Goal: Transaction & Acquisition: Subscribe to service/newsletter

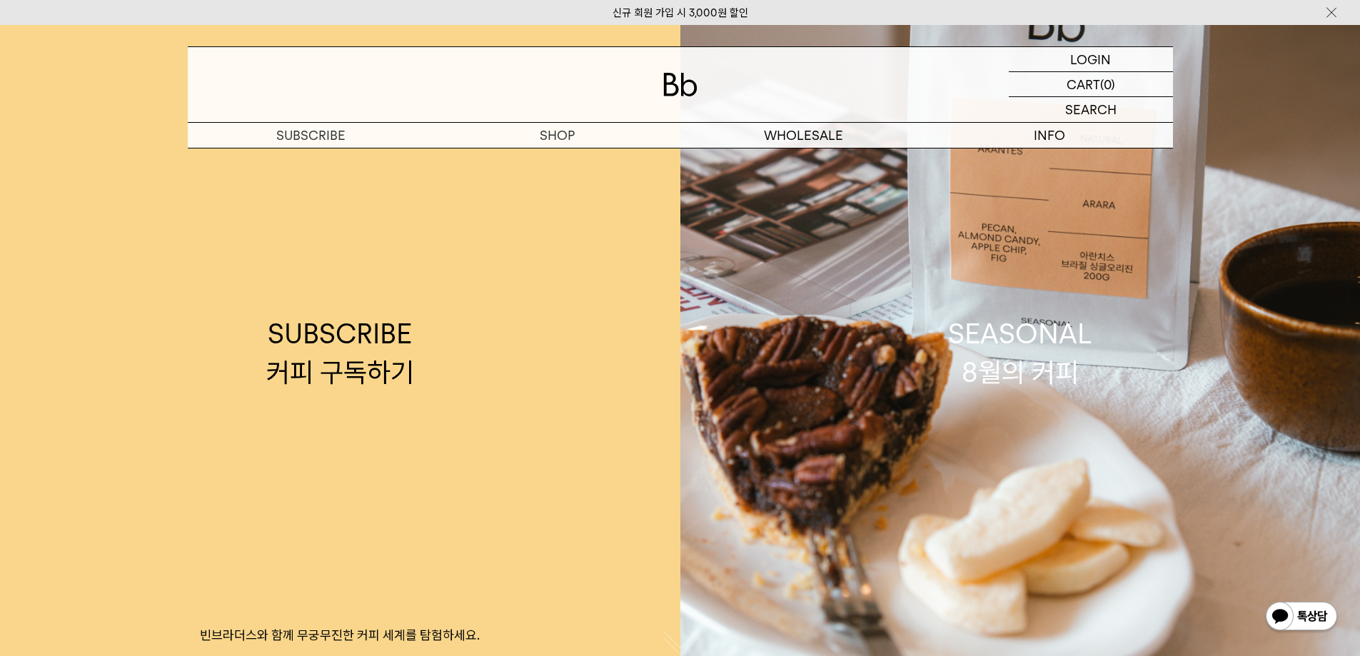
click at [689, 86] on img at bounding box center [680, 85] width 34 height 24
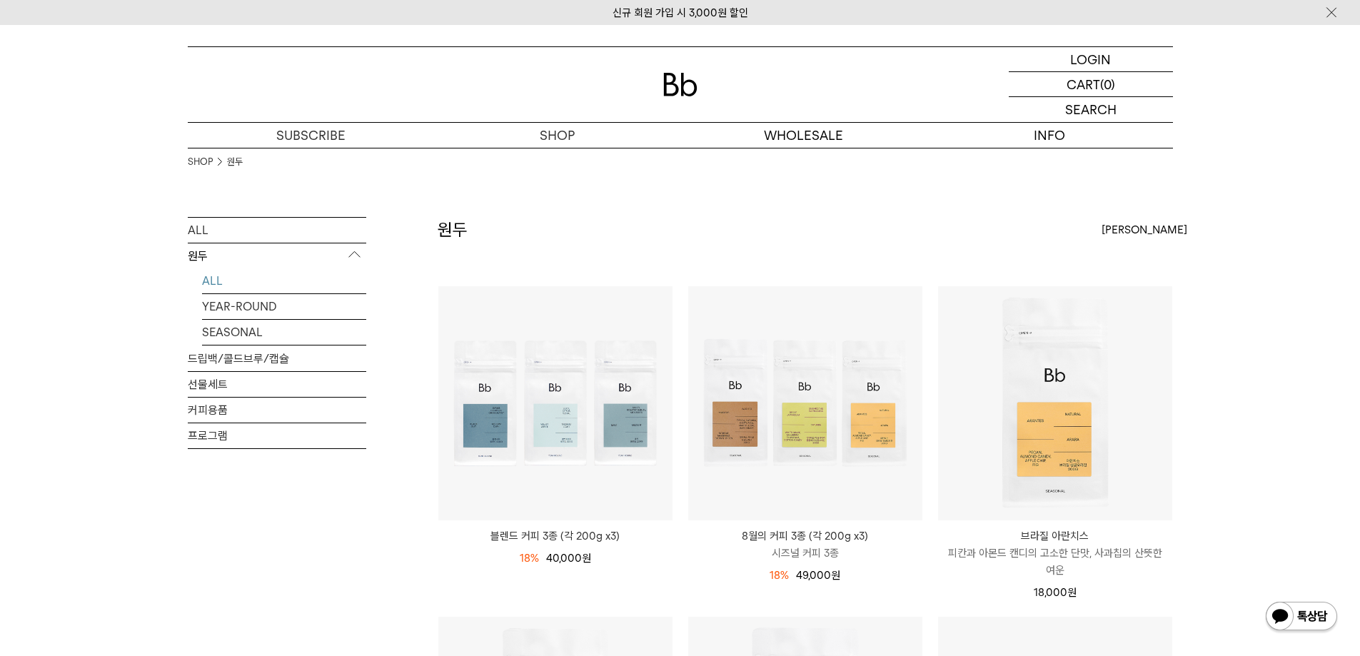
click at [679, 106] on div at bounding box center [680, 84] width 985 height 75
click at [697, 85] on div at bounding box center [680, 84] width 985 height 75
click at [798, 137] on p "도매" at bounding box center [803, 135] width 246 height 25
click at [812, 135] on p "도매" at bounding box center [803, 135] width 246 height 25
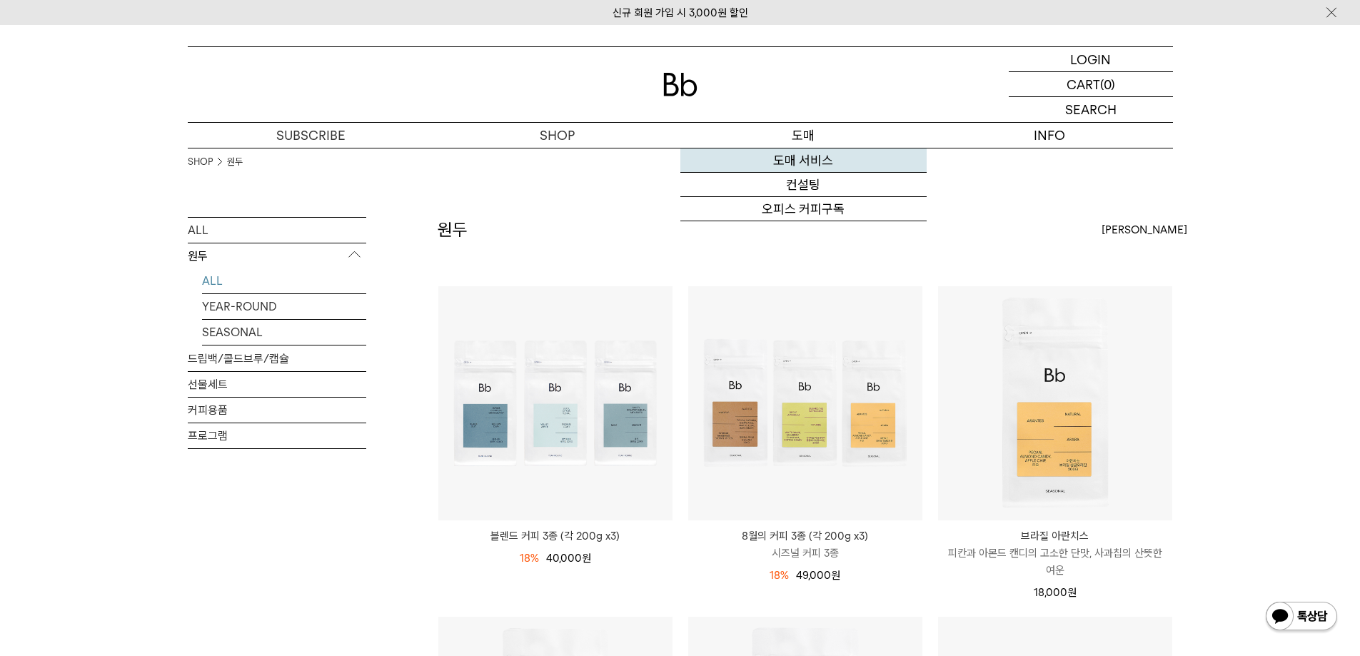
click at [812, 162] on link "도매 서비스" at bounding box center [803, 160] width 246 height 24
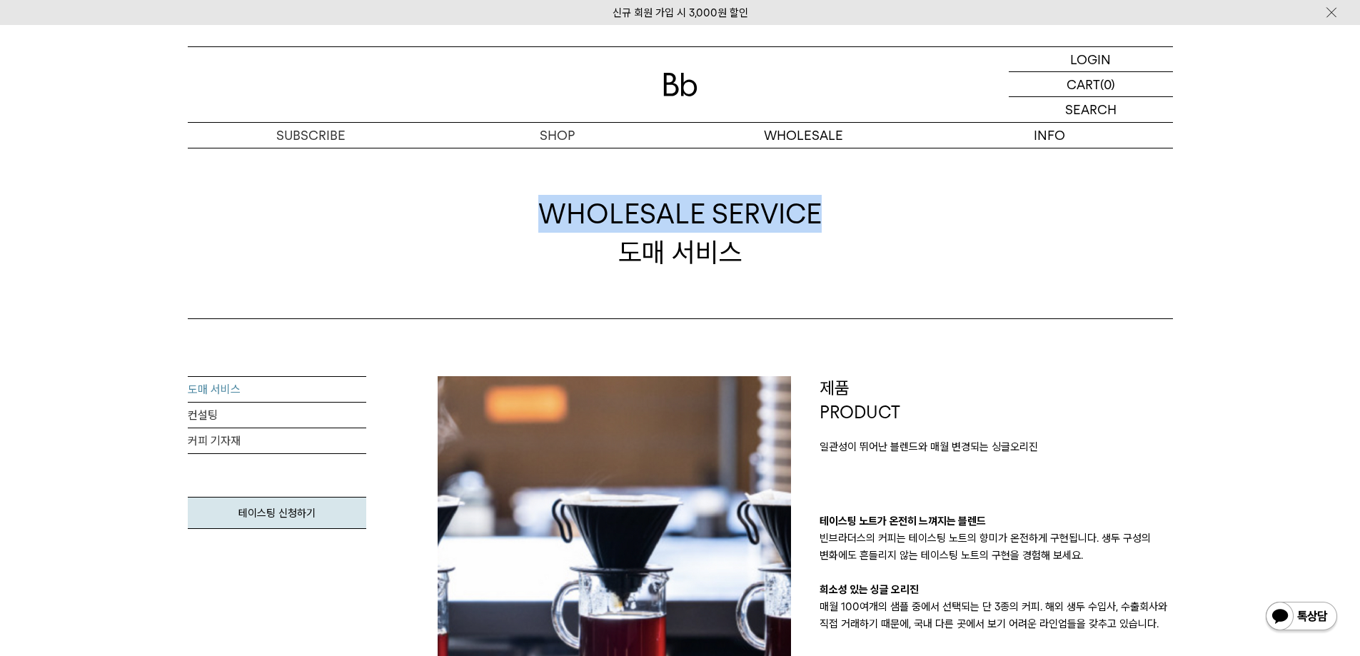
drag, startPoint x: 523, startPoint y: 213, endPoint x: 919, endPoint y: 213, distance: 396.1
click at [919, 213] on div "WHOLESALE SERVICE 도매 서비스" at bounding box center [680, 233] width 985 height 171
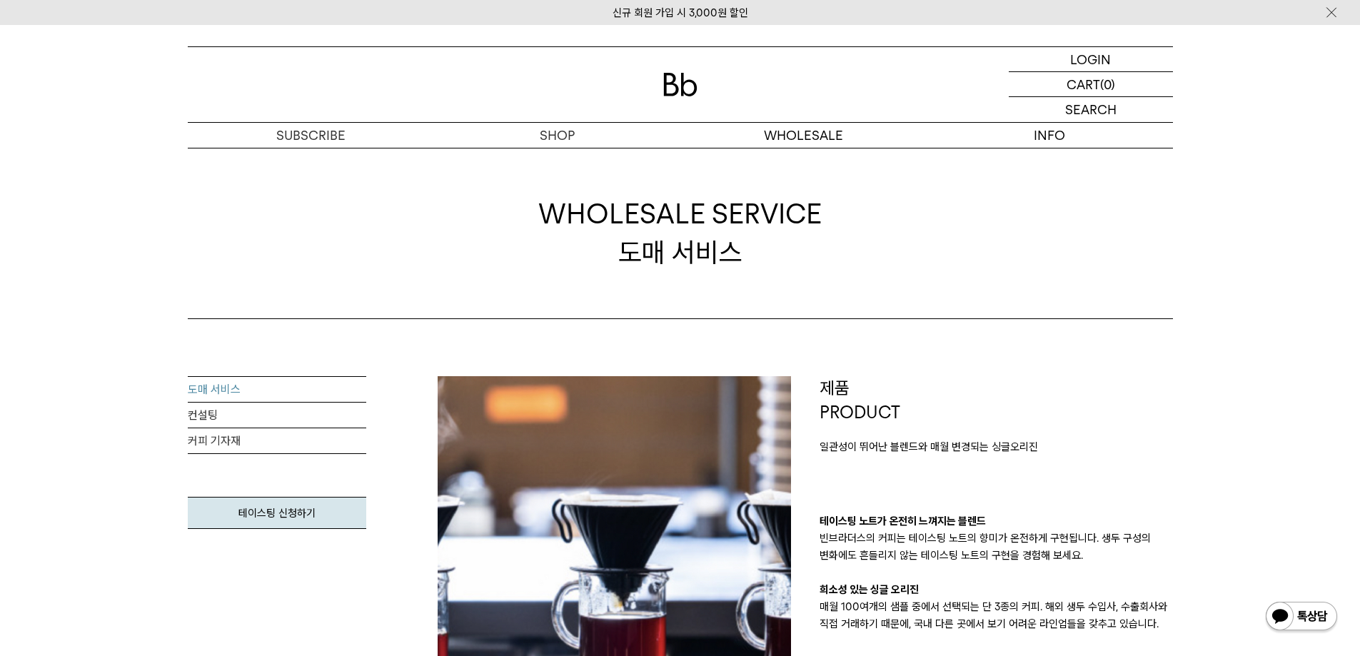
scroll to position [143, 0]
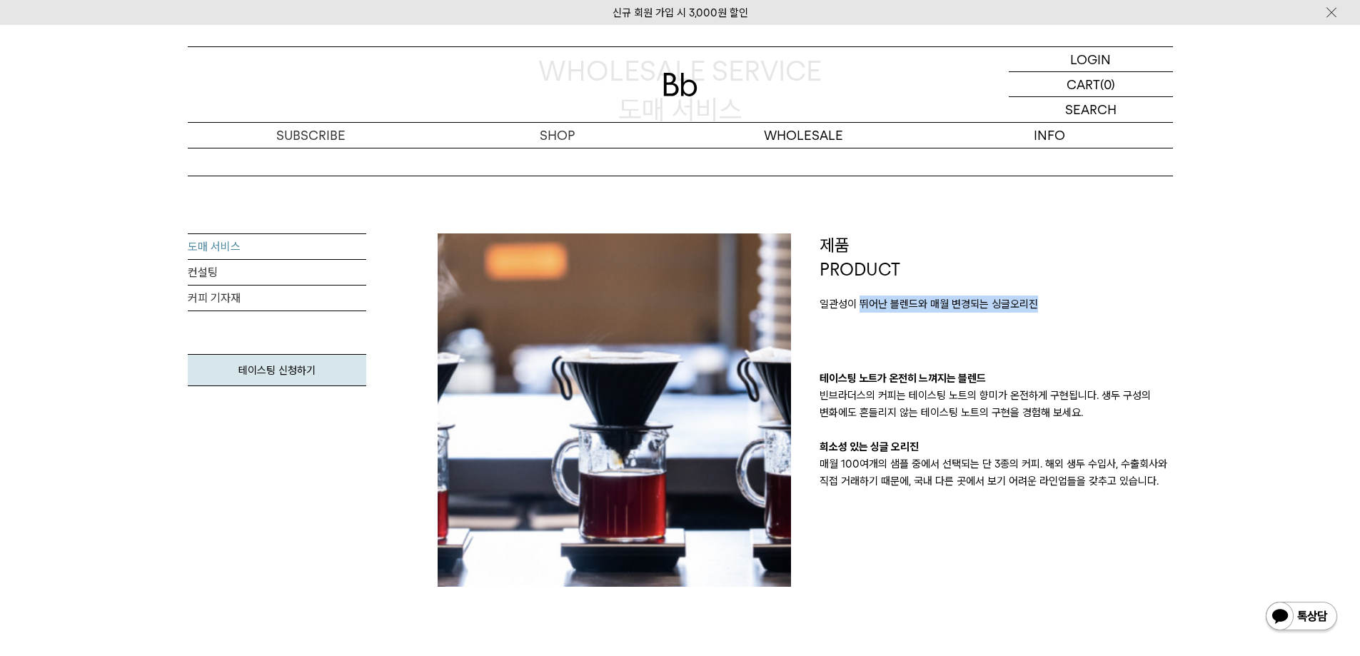
drag, startPoint x: 922, startPoint y: 299, endPoint x: 1094, endPoint y: 295, distance: 172.0
click at [1094, 295] on p "일관성이 뛰어난 블렌드와 매월 변경되는 싱글오리진" at bounding box center [995, 303] width 353 height 17
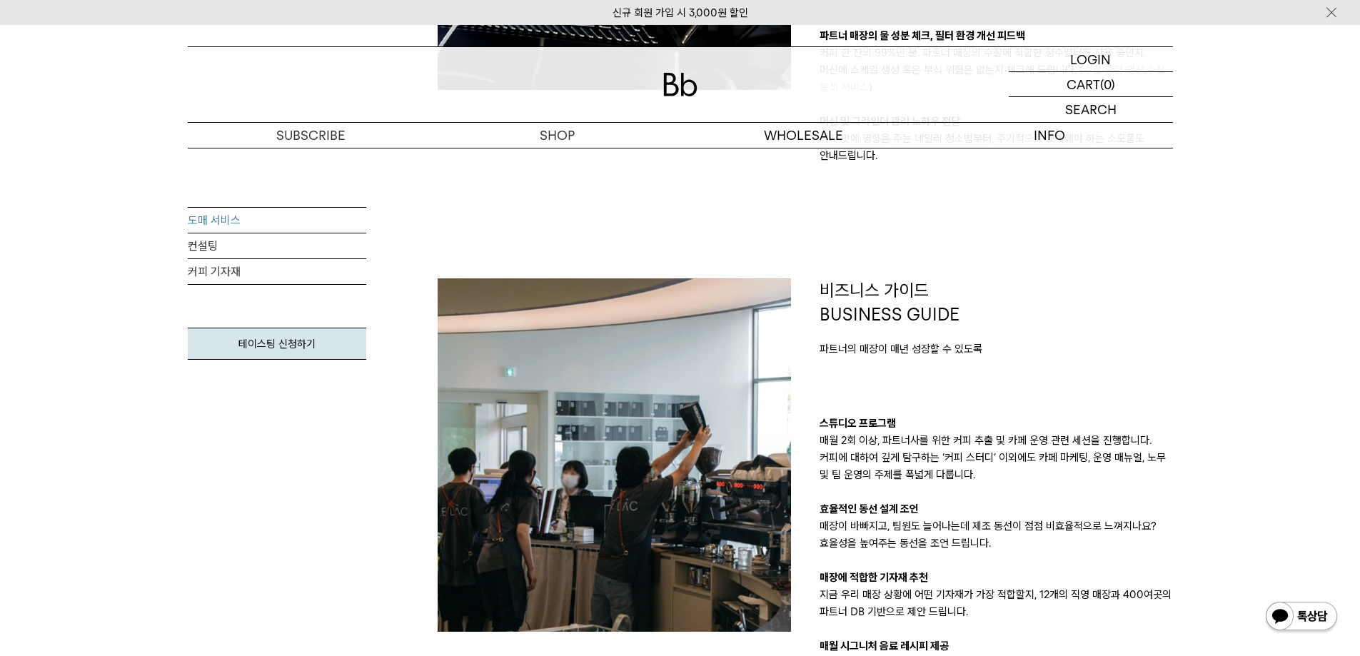
scroll to position [1142, 0]
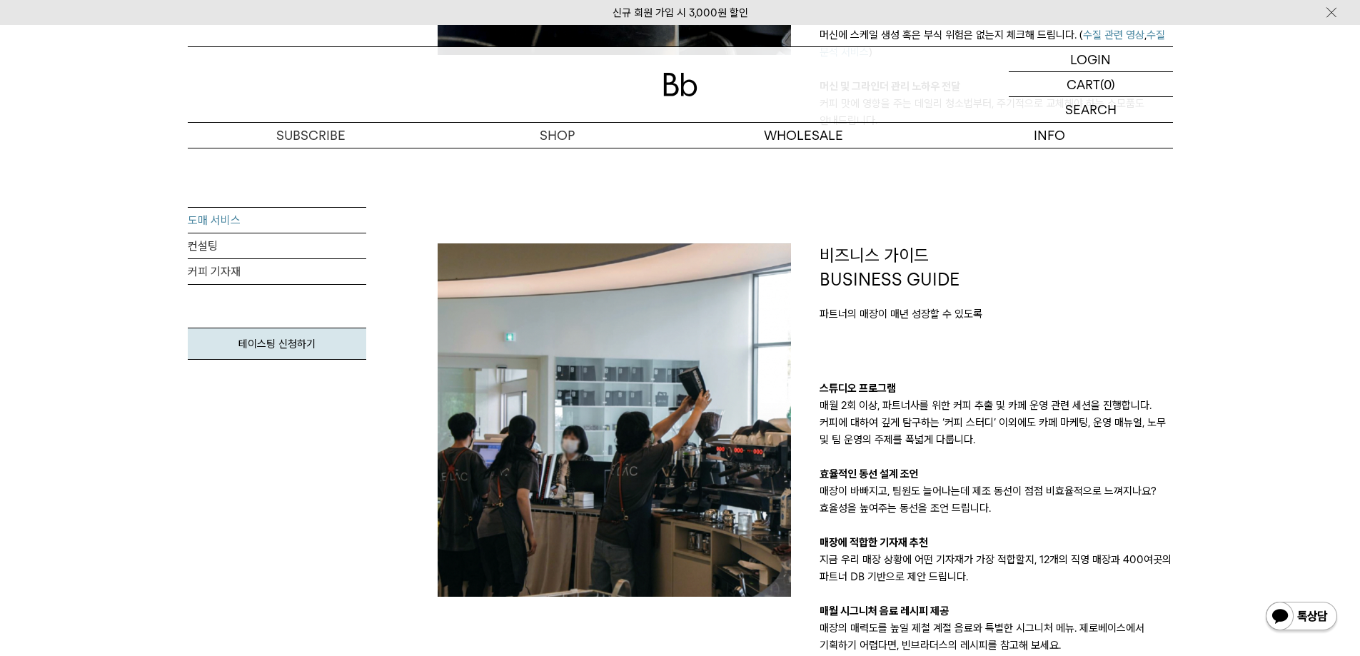
click at [949, 328] on div "비즈니스 가이드 BUSINESS GUIDE 파트너의 매장이 매년 성장할 수 있도록 스튜디오 프로그램 매월 2회 이상, 파트너사를 위한 커피 추…" at bounding box center [995, 448] width 353 height 410
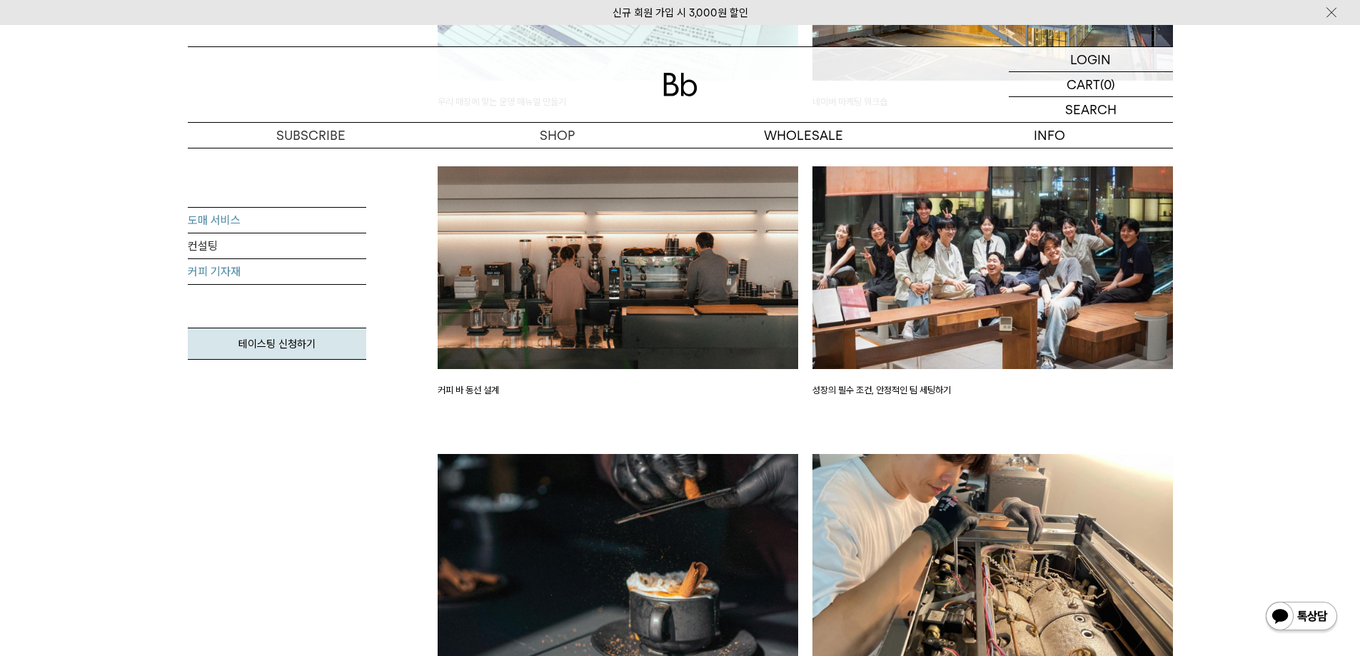
scroll to position [1998, 0]
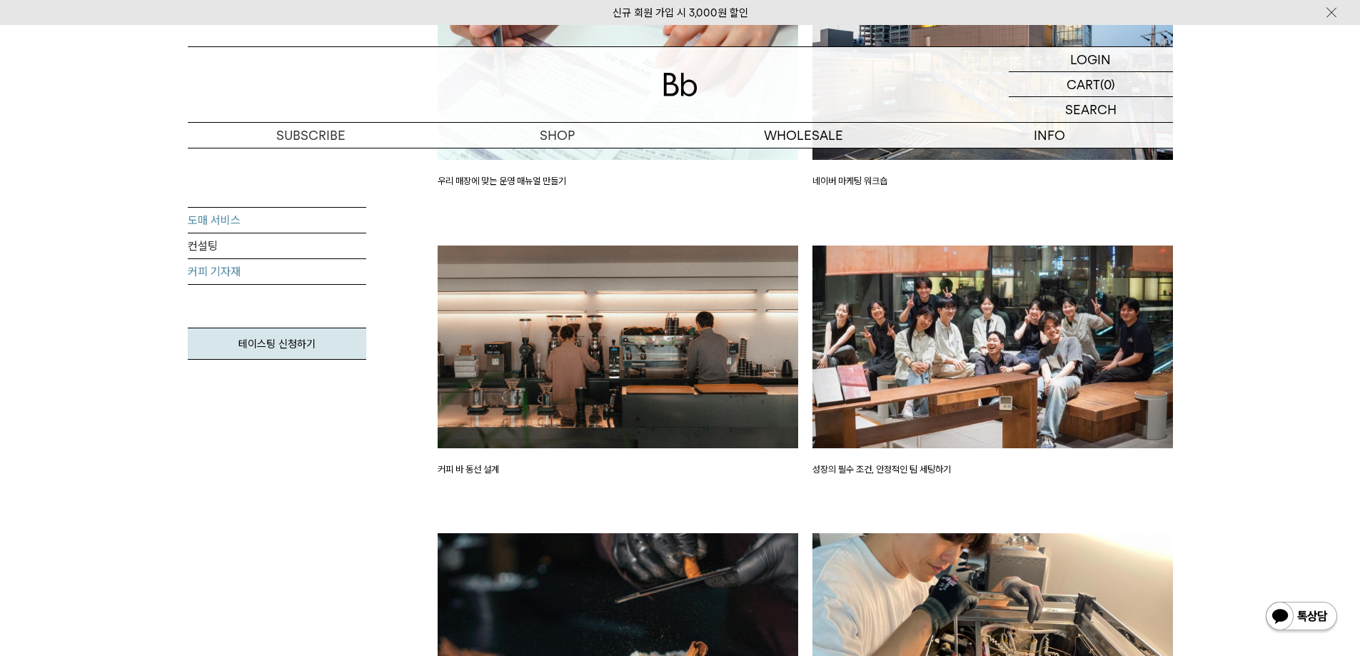
click at [211, 261] on link "커피 기자재" at bounding box center [277, 272] width 178 height 26
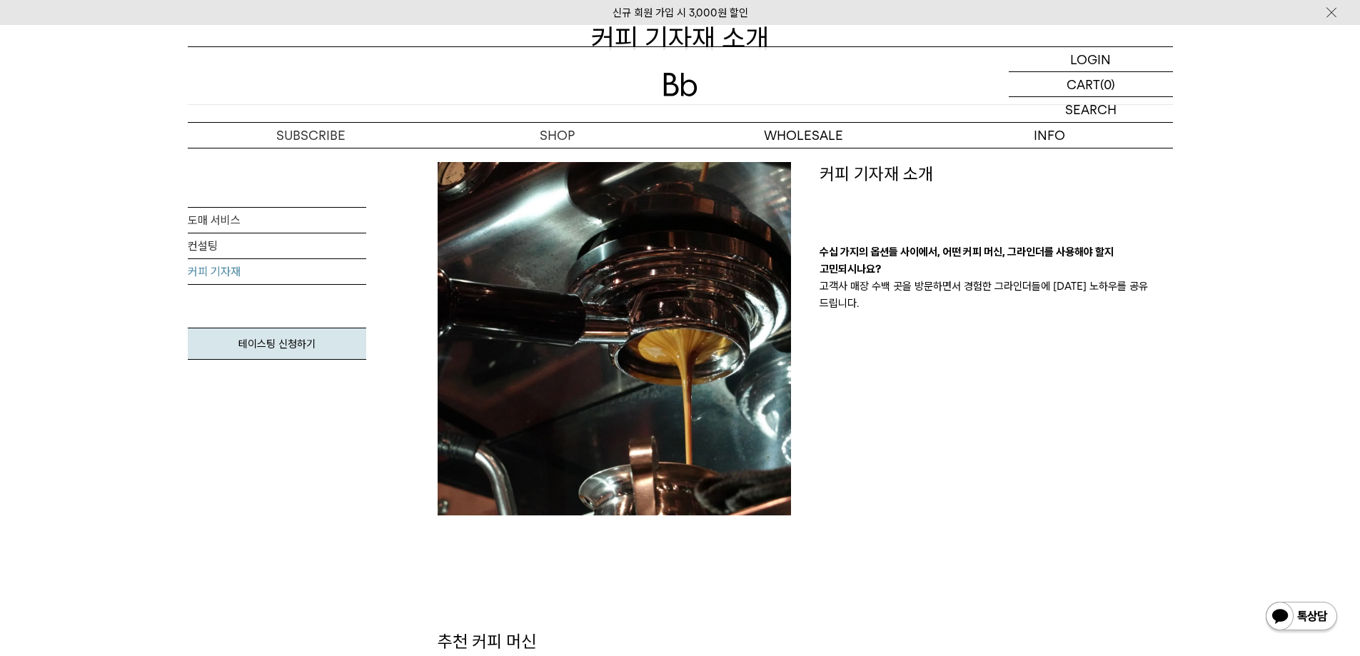
scroll to position [571, 0]
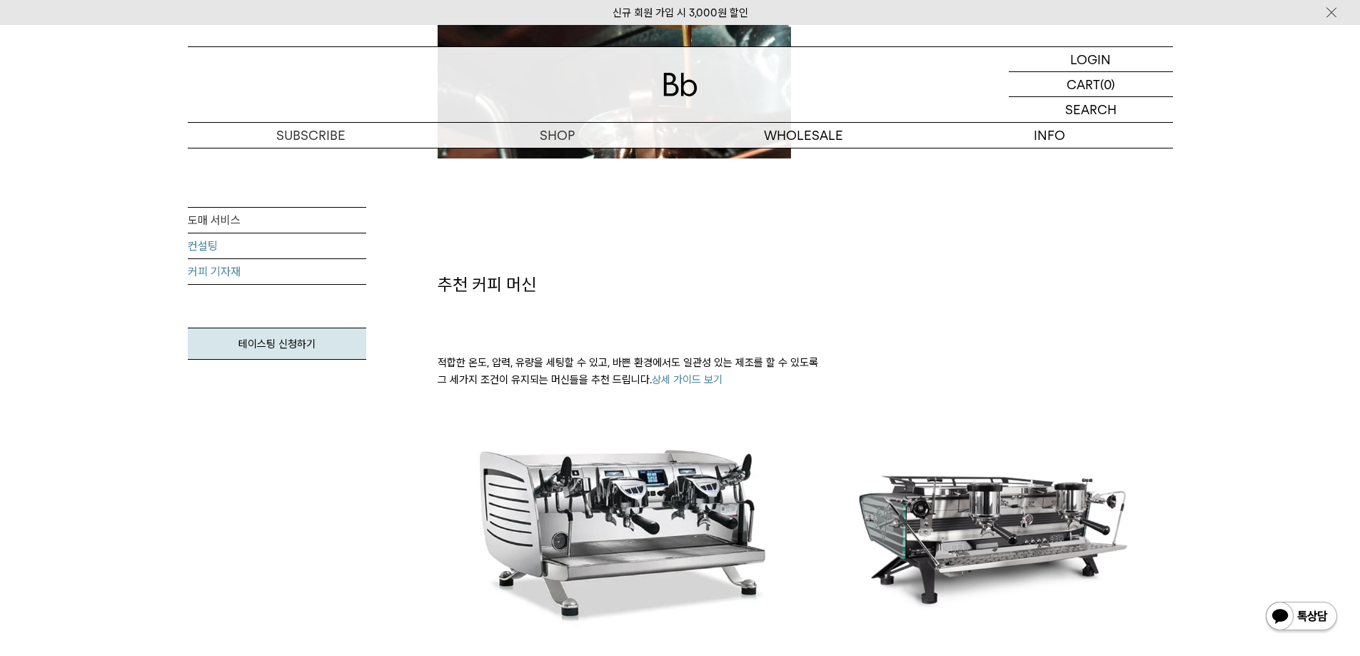
click at [239, 246] on link "컨설팅" at bounding box center [277, 246] width 178 height 26
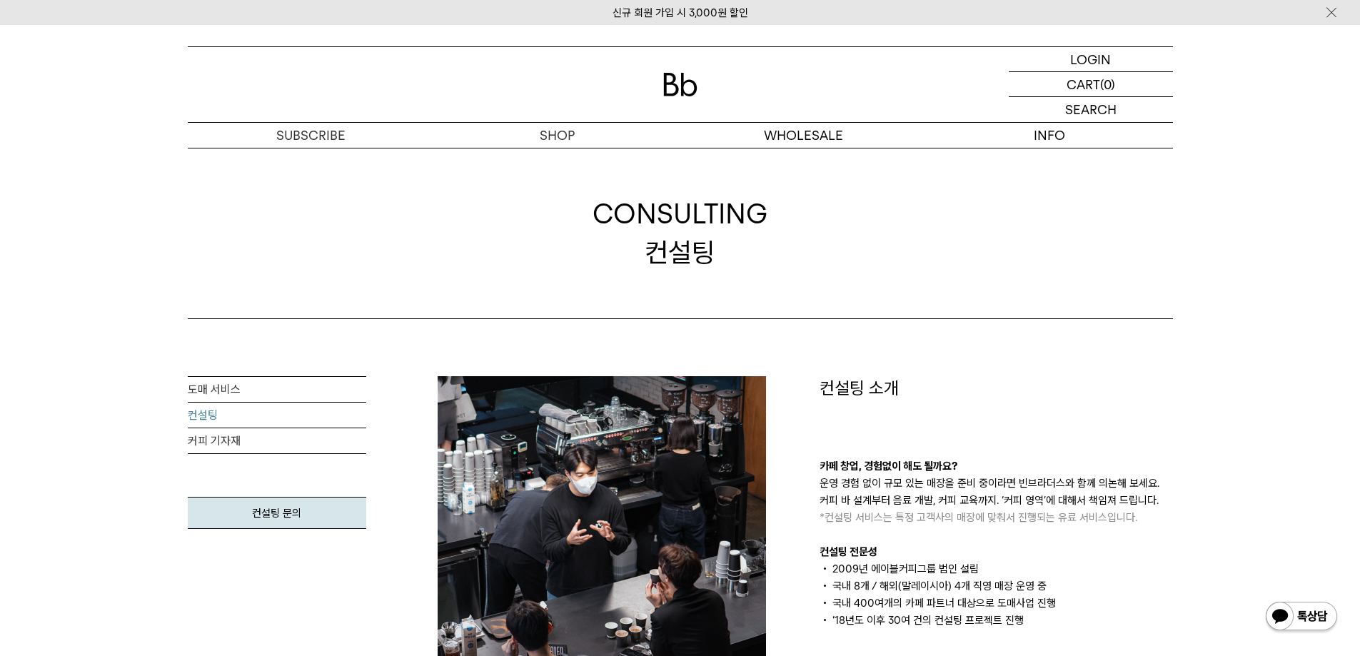
click at [999, 460] on p "카페 창업, 경험없이 해도 될까요?" at bounding box center [995, 466] width 353 height 17
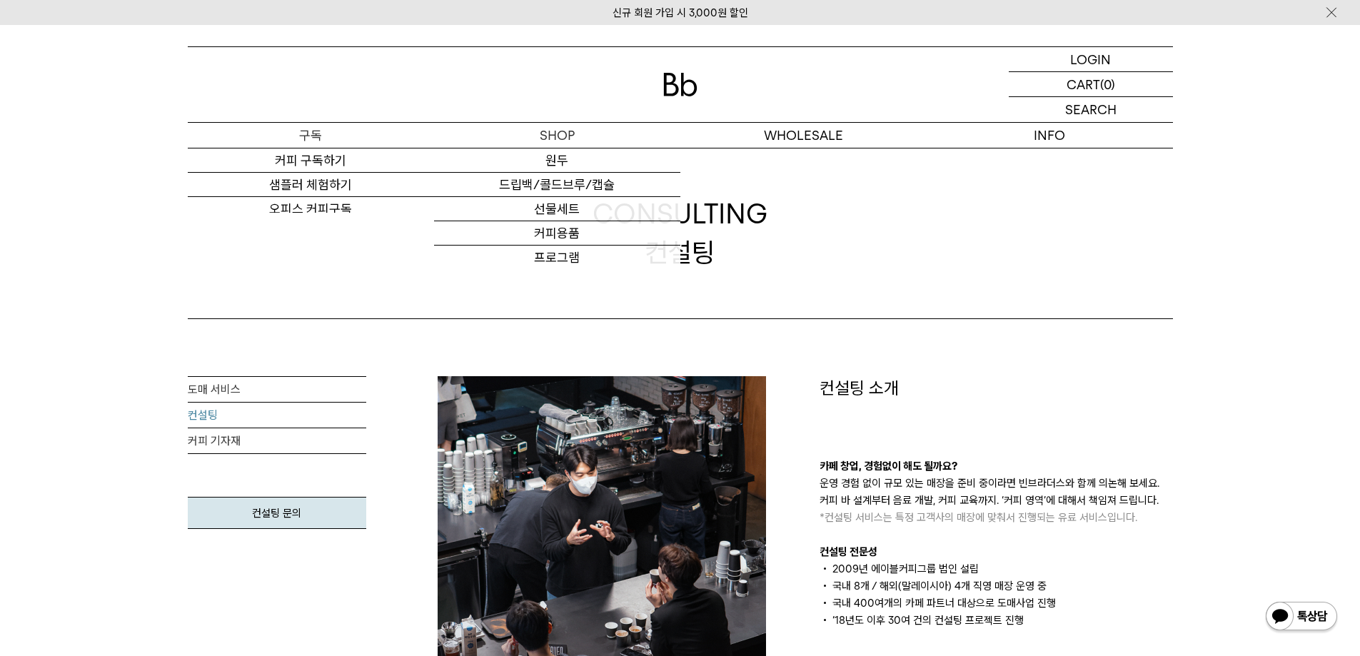
click at [417, 128] on p "구독" at bounding box center [311, 135] width 246 height 25
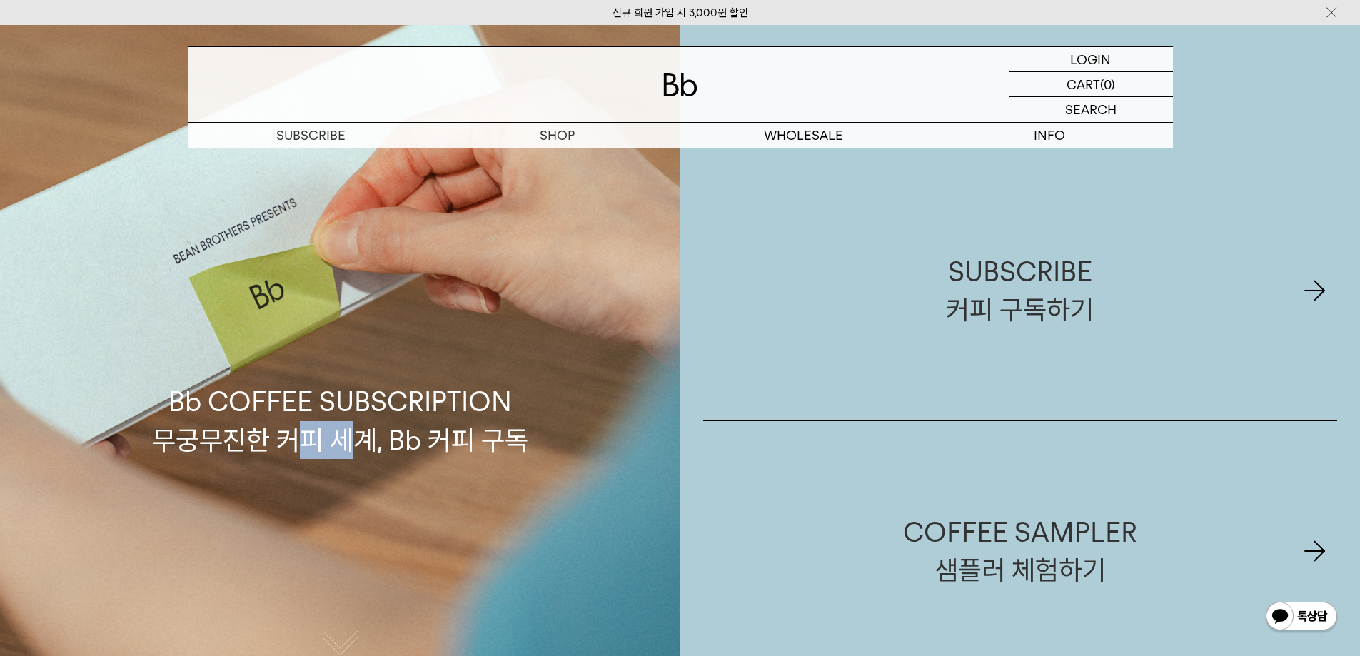
drag, startPoint x: 335, startPoint y: 485, endPoint x: 360, endPoint y: 514, distance: 37.9
click at [360, 514] on div "Bb COFFEE SUBSCRIPTION 무궁무진한 커피 세계, Bb 커피 구독" at bounding box center [340, 353] width 680 height 656
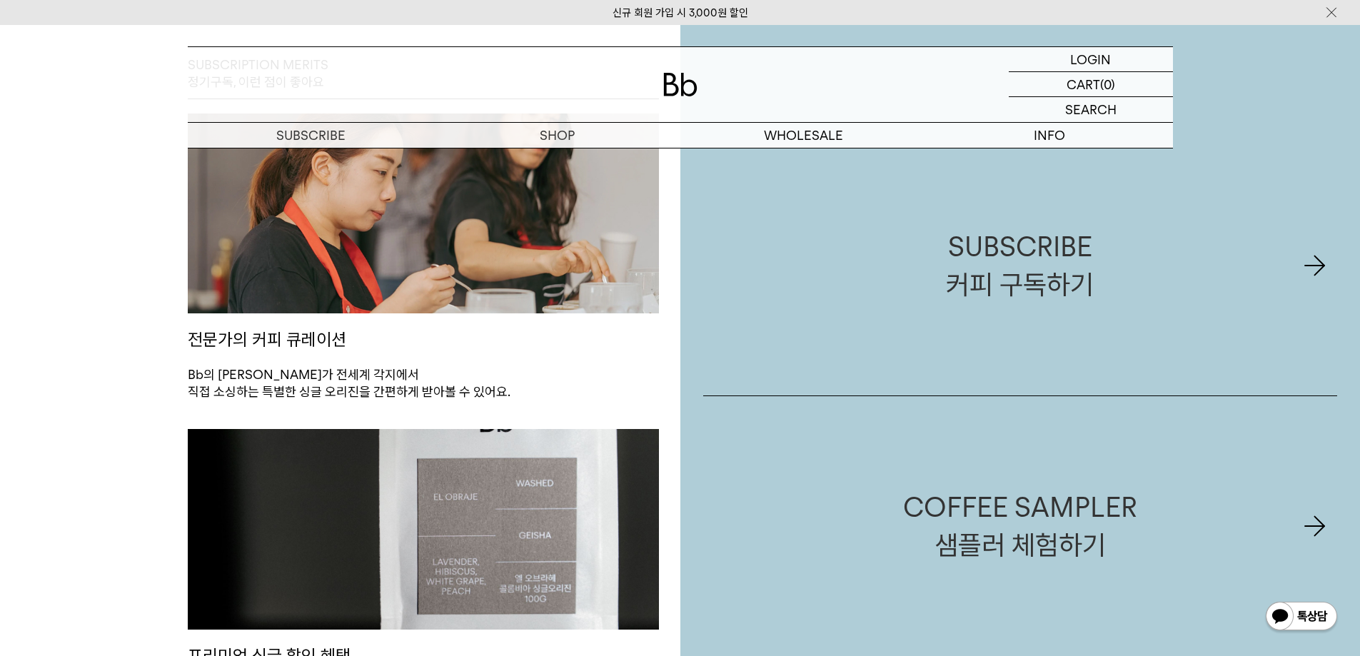
scroll to position [642, 0]
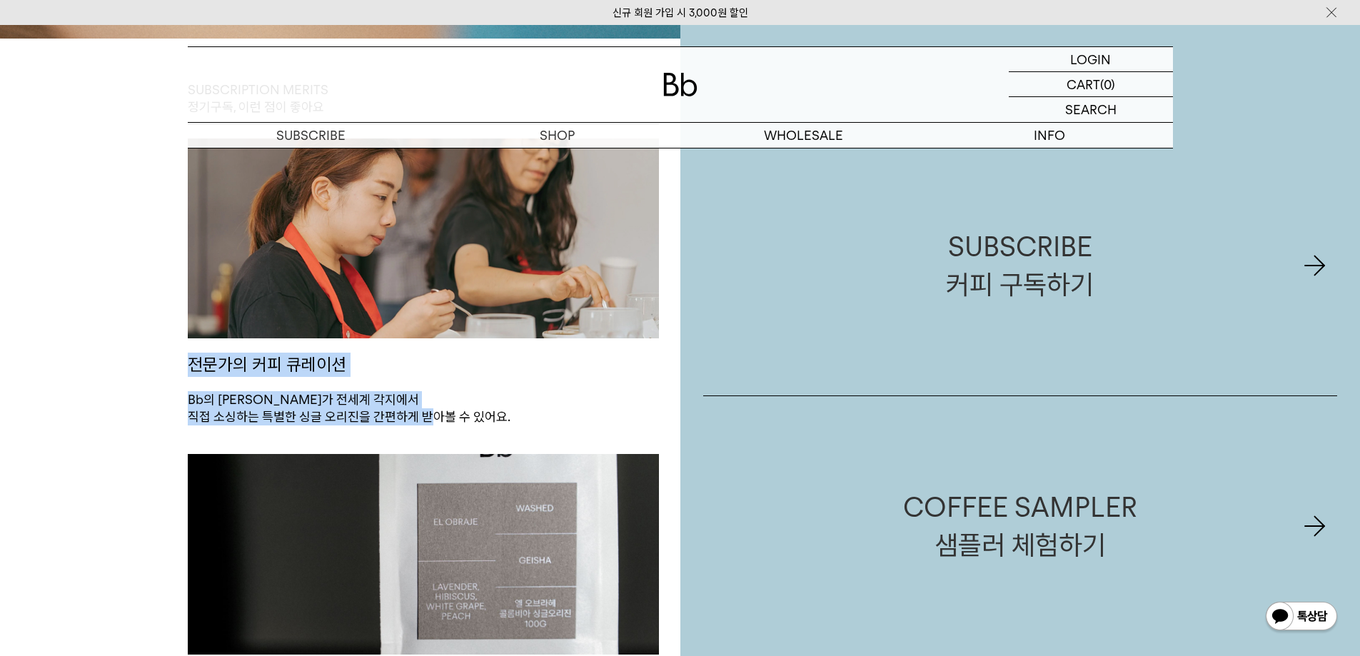
drag, startPoint x: 365, startPoint y: 395, endPoint x: 426, endPoint y: 410, distance: 63.0
click at [486, 183] on img at bounding box center [423, 238] width 471 height 201
click at [375, 349] on p "전문가의 커피 큐레이션" at bounding box center [423, 364] width 471 height 53
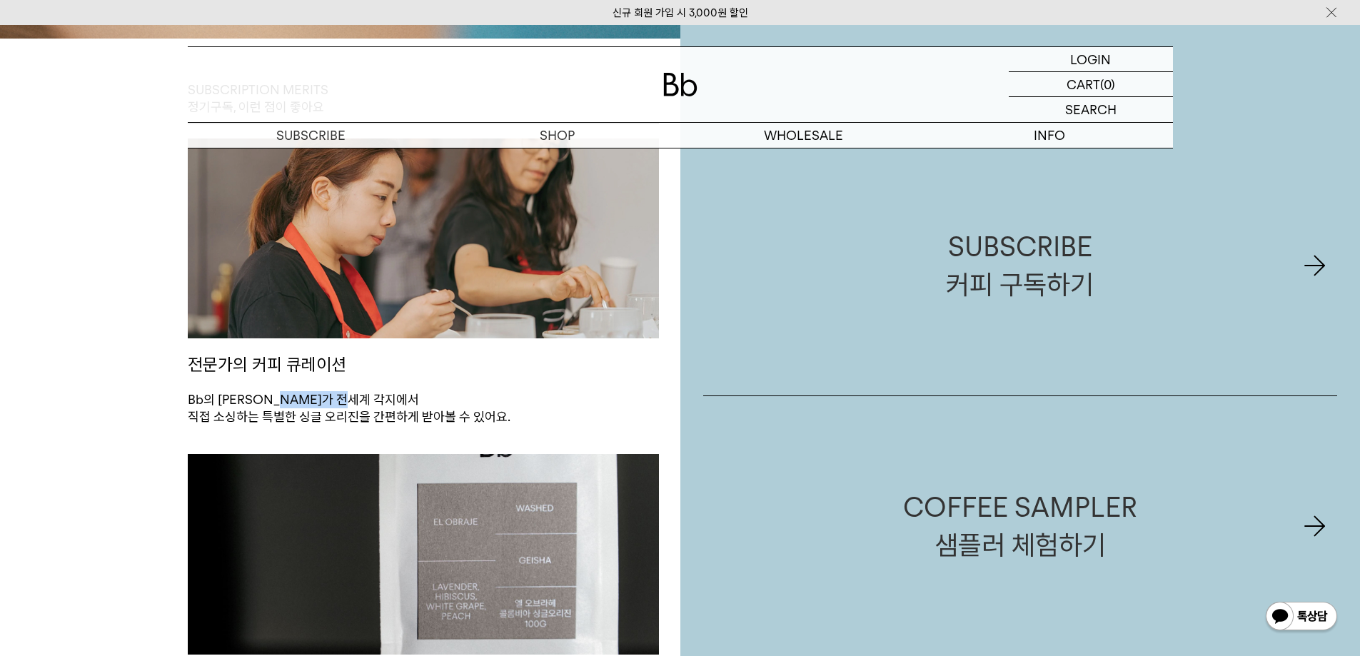
drag, startPoint x: 370, startPoint y: 391, endPoint x: 298, endPoint y: 400, distance: 71.9
click at [298, 400] on p "Bb의 그린빈 바이어가 전세계 각지에서 직접 소싱하는 특별한 싱글 오리진을 간편하게 받아볼 수 있어요." at bounding box center [423, 408] width 471 height 35
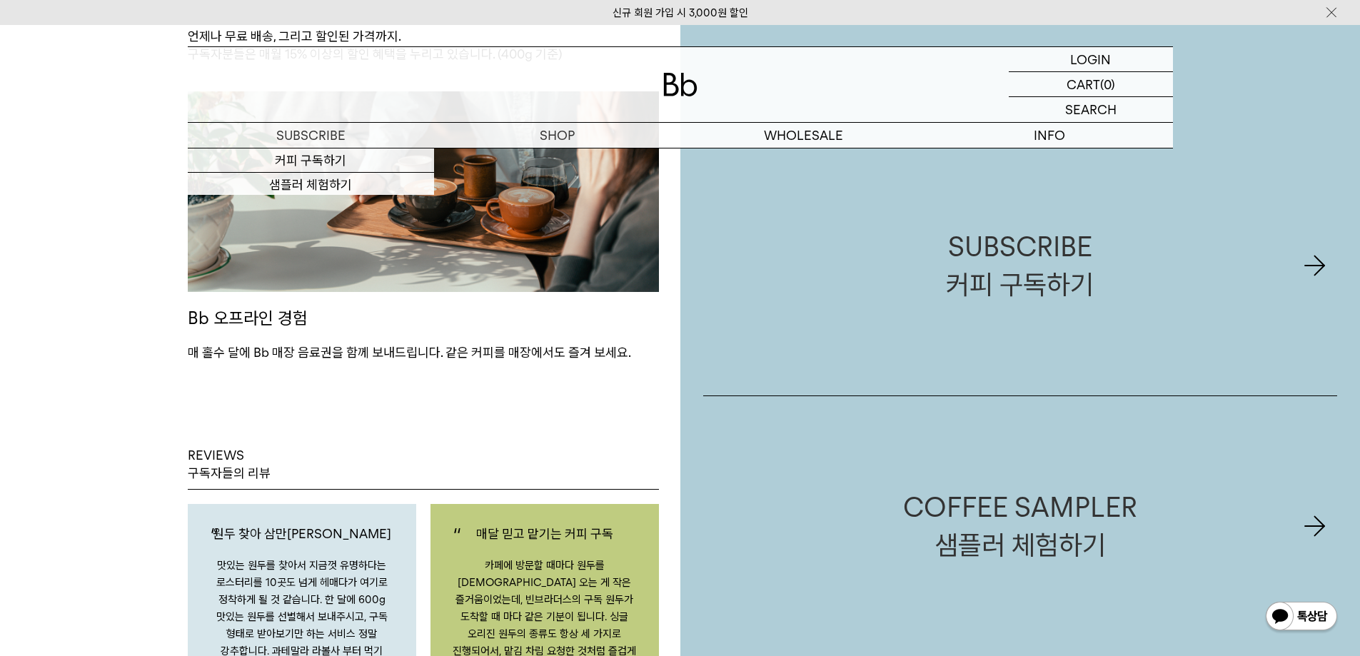
scroll to position [2070, 0]
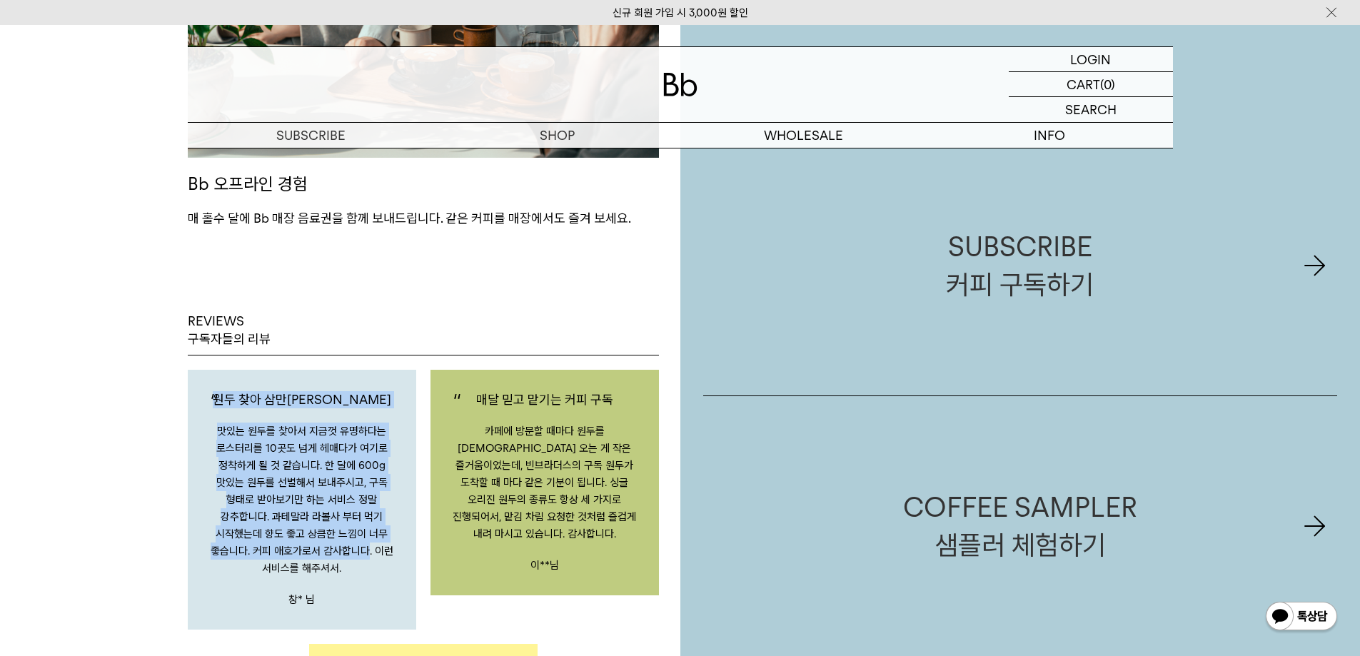
drag, startPoint x: 243, startPoint y: 420, endPoint x: 269, endPoint y: 544, distance: 127.0
click at [269, 544] on div "원두 찾아 삼만리 맛있는 원두를 찾아서 지금껏 유명하다는 로스터리를 10곳도 넘게 헤매다가 여기로 정착하게 될 것 같습니다. 한 달에 600g…" at bounding box center [302, 500] width 228 height 260
click at [268, 542] on p "맛있는 원두를 찾아서 지금껏 유명하다는 로스터리를 10곳도 넘게 헤매다가 여기로 정착하게 될 것 같습니다. 한 달에 600g 맛있는 원두를 선…" at bounding box center [302, 500] width 186 height 154
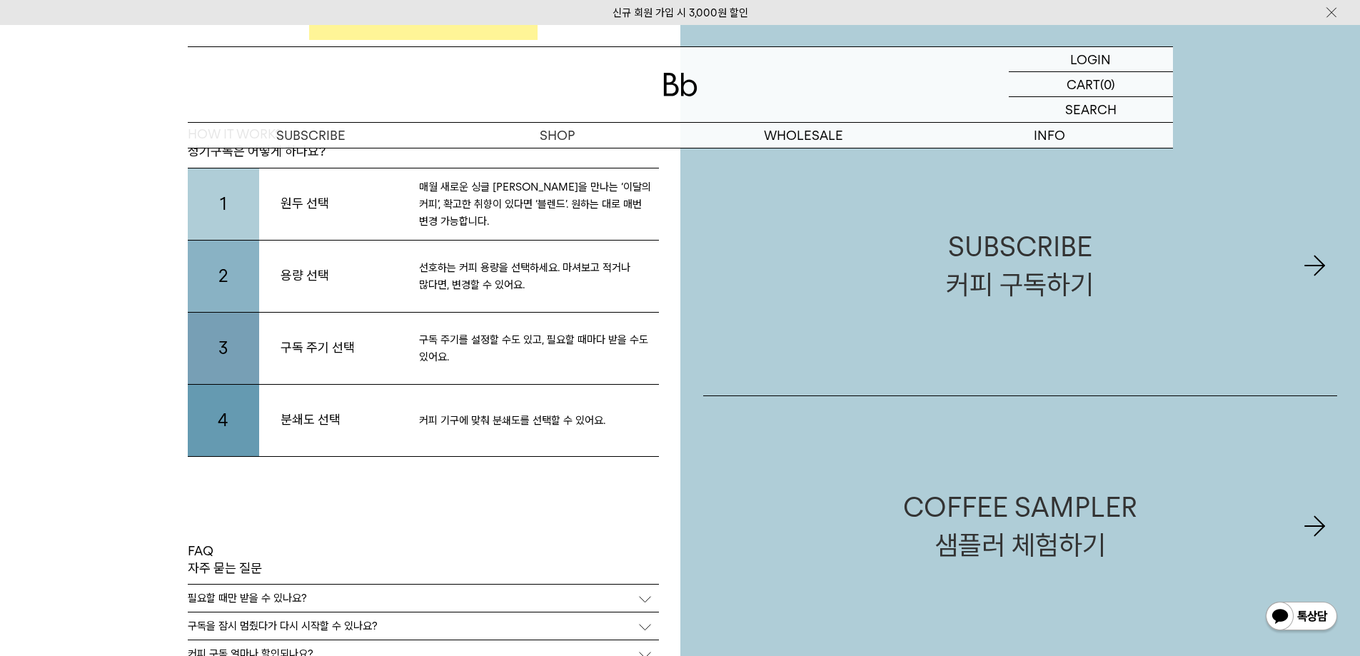
scroll to position [2926, 0]
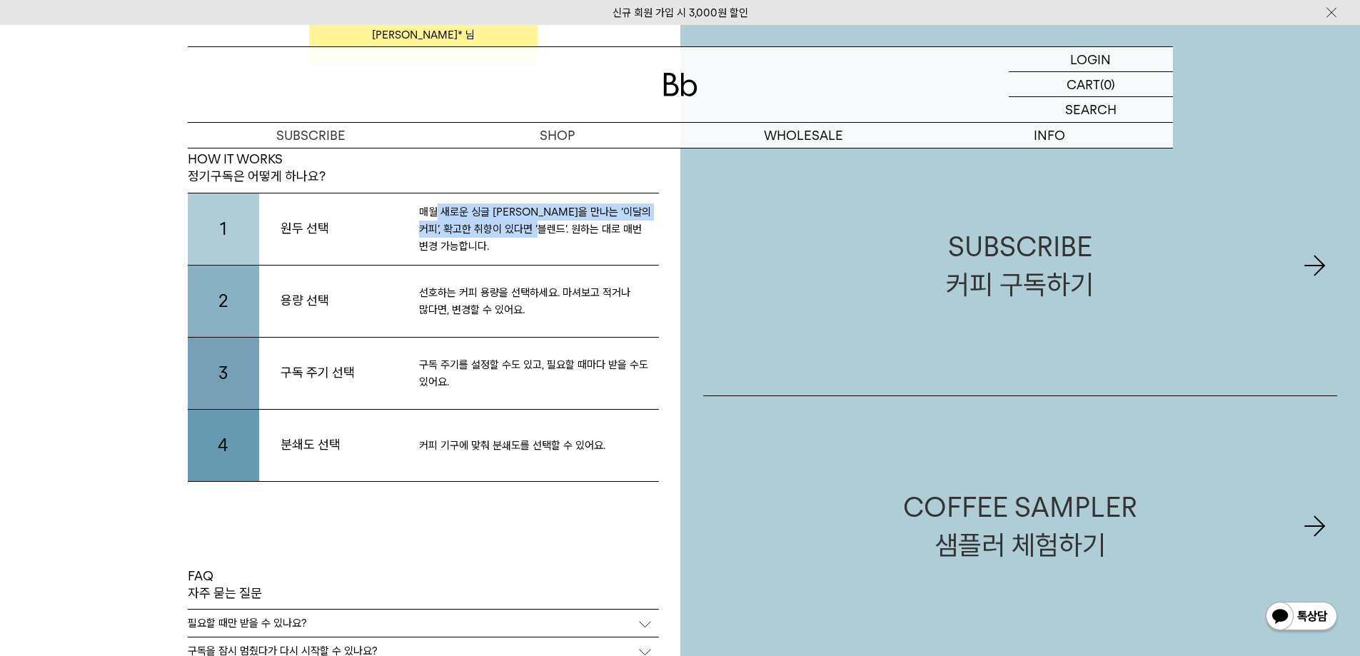
drag, startPoint x: 438, startPoint y: 228, endPoint x: 545, endPoint y: 236, distance: 108.1
click at [545, 236] on p "매월 새로운 싱글 오리진을 만나는 ‘이달의 커피’, 확고한 취향이 있다면 ‘블렌드’. 원하는 대로 매번 변경 가능합니다." at bounding box center [539, 228] width 240 height 51
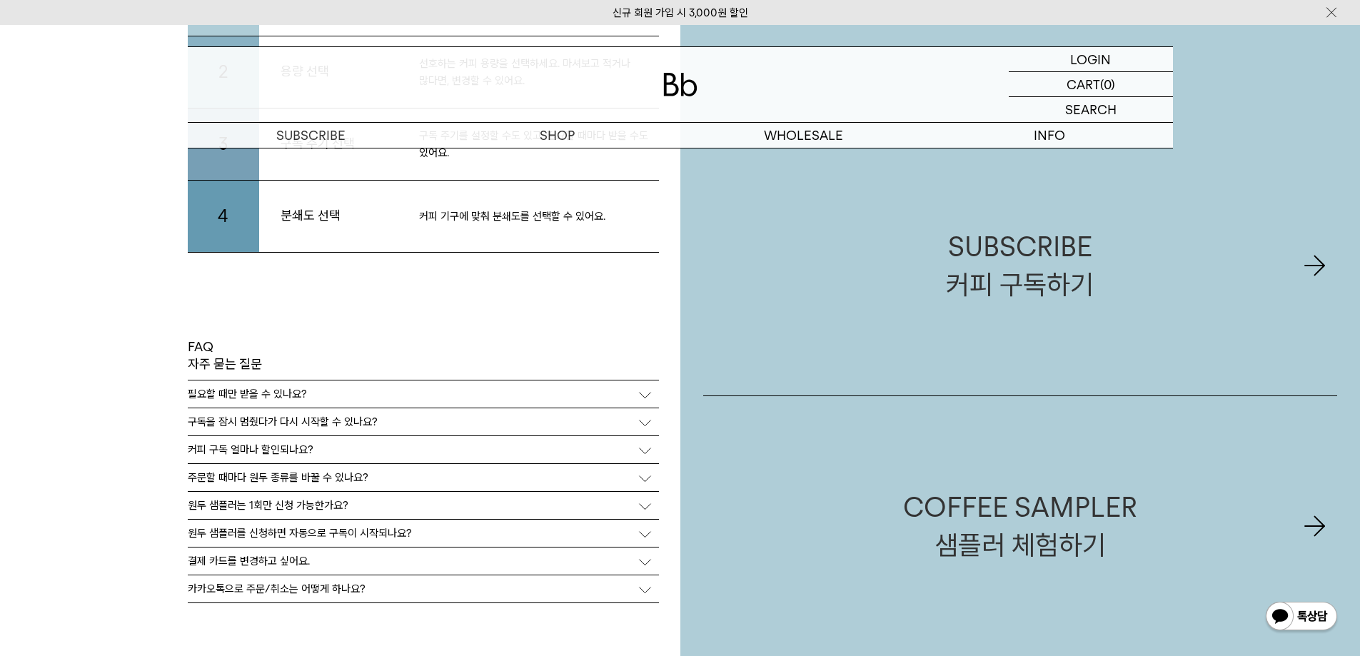
scroll to position [3212, 0]
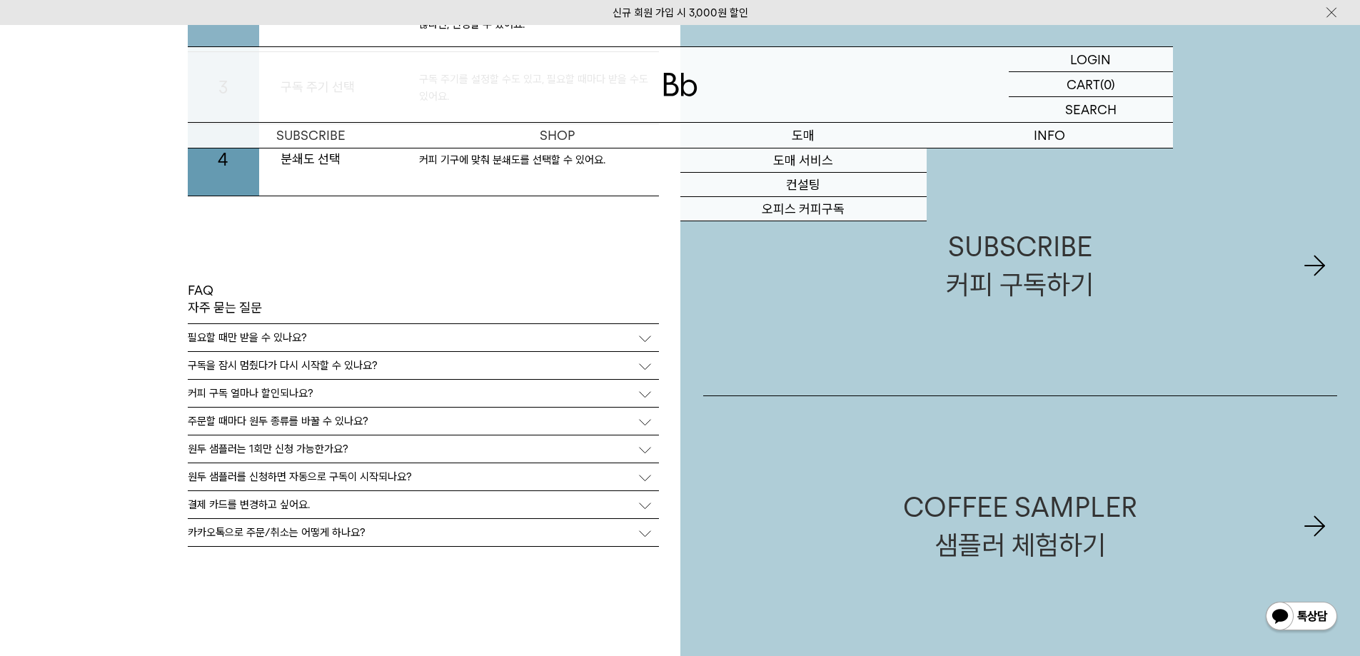
click at [792, 135] on p "도매" at bounding box center [803, 135] width 246 height 25
click at [799, 208] on link "오피스 커피구독" at bounding box center [803, 209] width 246 height 24
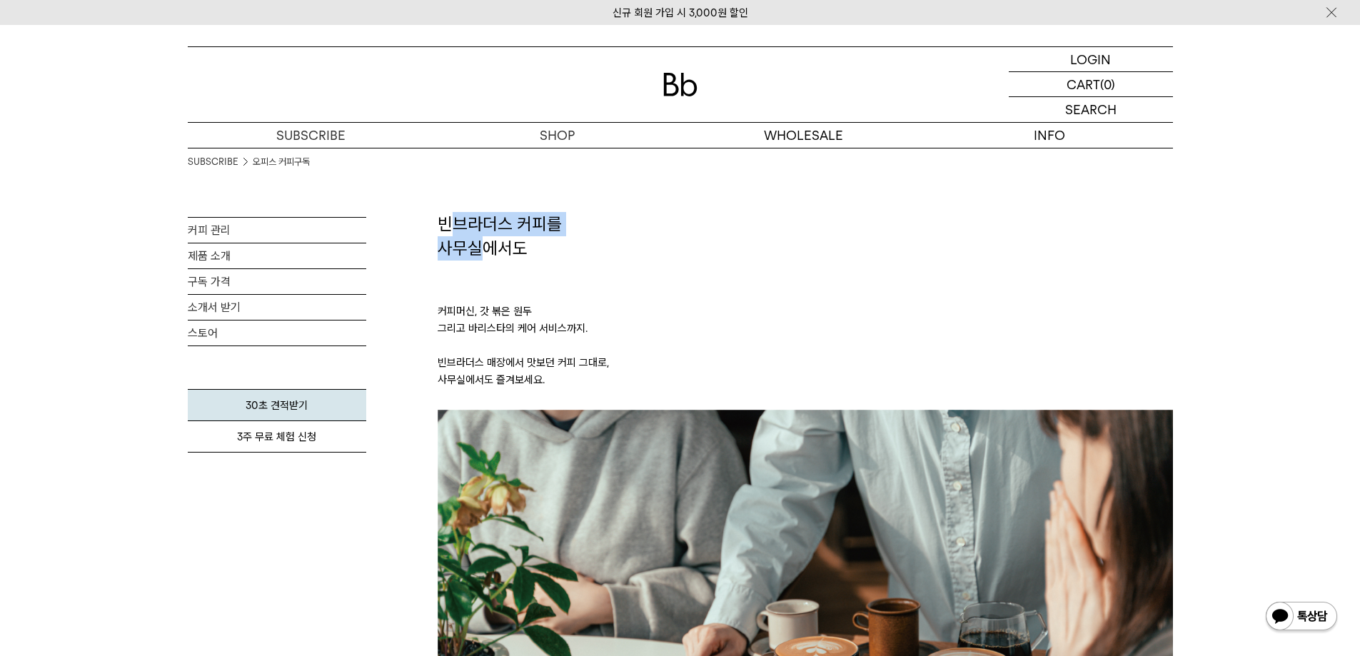
drag, startPoint x: 456, startPoint y: 196, endPoint x: 476, endPoint y: 252, distance: 59.8
click at [476, 252] on h2 "빈브라더스 커피를 사무실에서도" at bounding box center [805, 236] width 735 height 48
drag, startPoint x: 537, startPoint y: 251, endPoint x: 544, endPoint y: 273, distance: 22.6
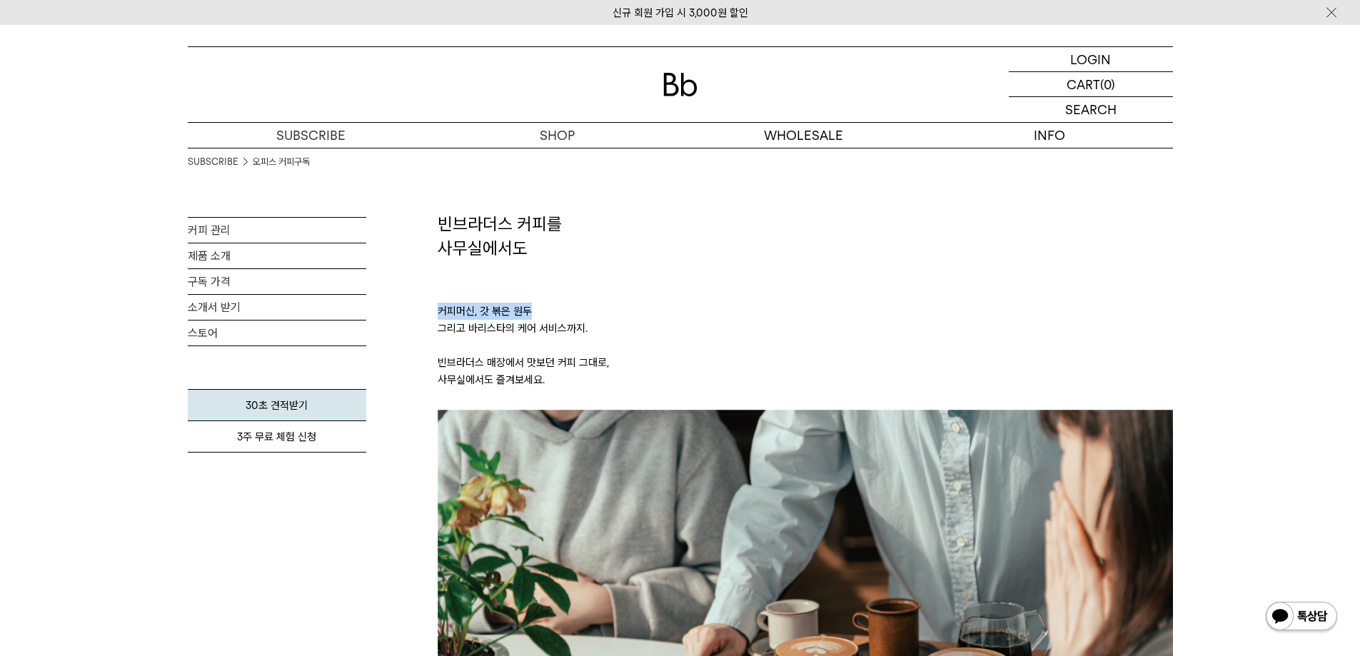
click at [544, 273] on p "커피머신, 갓 볶은 원두 그리고 바리스타의 케어 서비스까지. 빈브라더스 매장에서 맛보던 커피 그대로, 사무실에서도 즐겨보세요." at bounding box center [805, 335] width 735 height 150
drag, startPoint x: 402, startPoint y: 313, endPoint x: 605, endPoint y: 336, distance: 204.1
click at [605, 336] on p "커피머신, 갓 볶은 원두 그리고 바리스타의 케어 서비스까지. 빈브라더스 매장에서 맛보던 커피 그대로, 사무실에서도 즐겨보세요." at bounding box center [805, 335] width 735 height 150
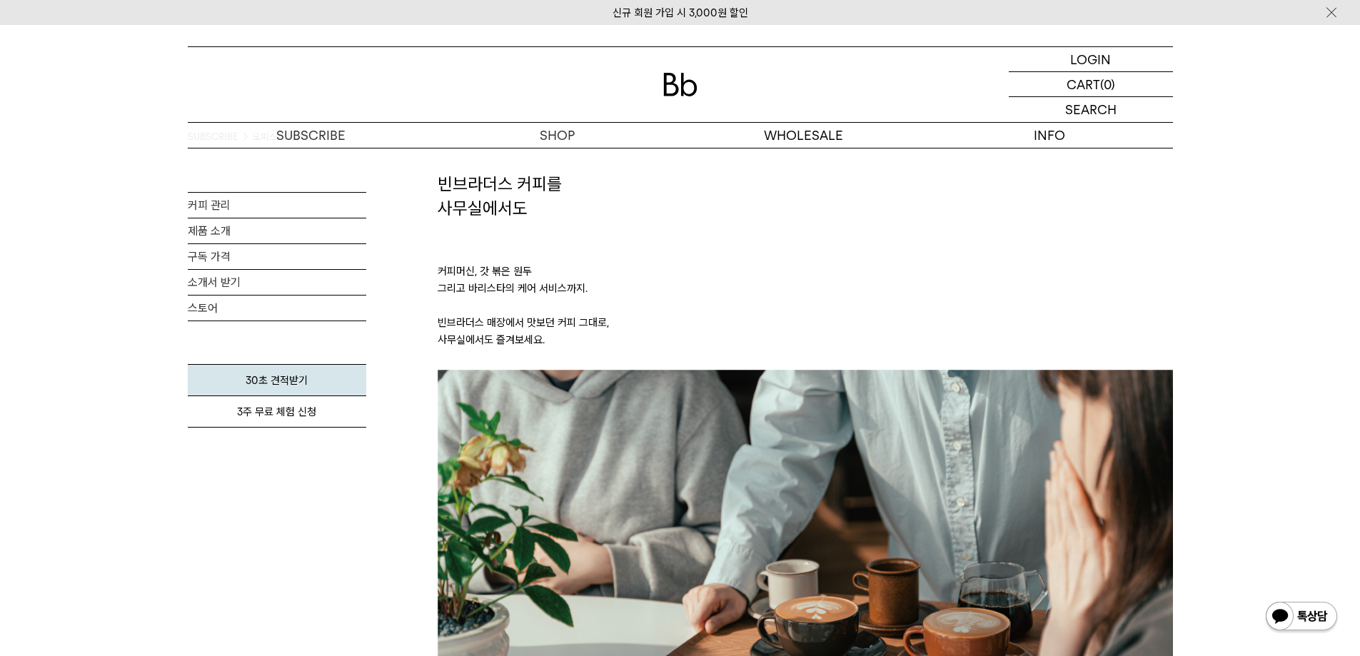
scroll to position [71, 0]
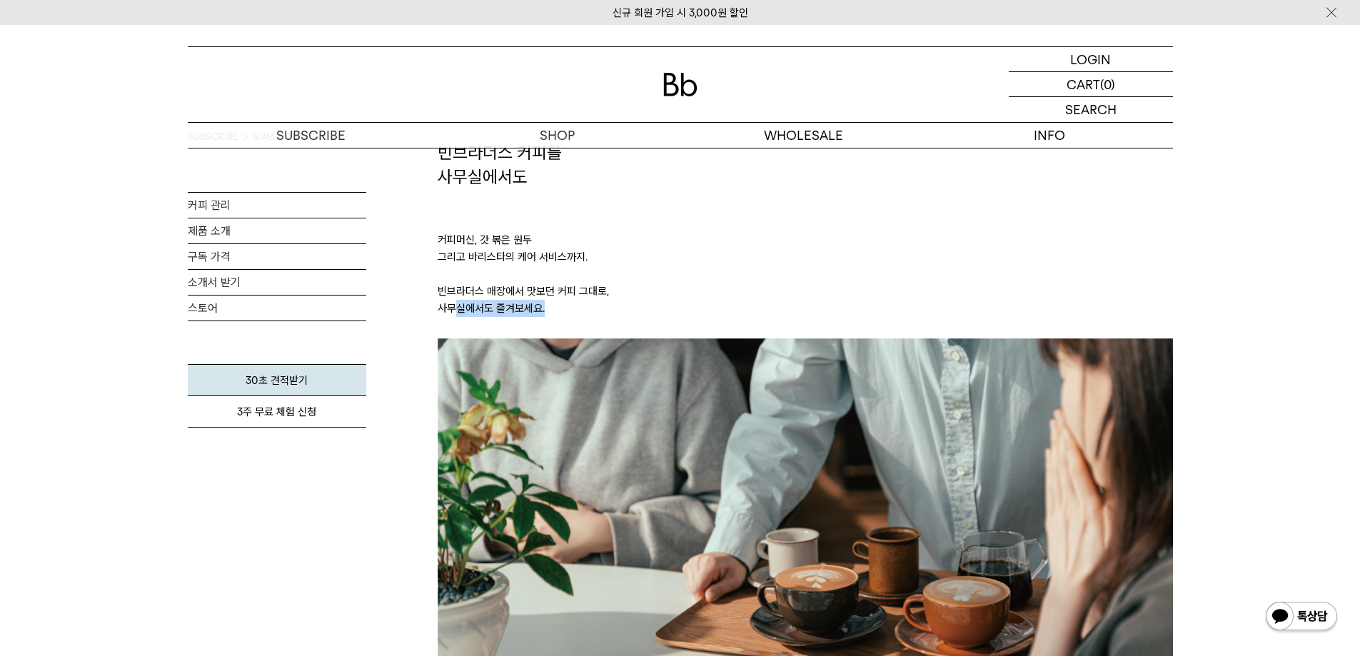
drag, startPoint x: 485, startPoint y: 313, endPoint x: 456, endPoint y: 314, distance: 29.3
click at [456, 314] on p "커피머신, 갓 볶은 원두 그리고 바리스타의 케어 서비스까지. 빈브라더스 매장에서 맛보던 커피 그대로, 사무실에서도 즐겨보세요." at bounding box center [805, 263] width 735 height 150
drag, startPoint x: 467, startPoint y: 293, endPoint x: 637, endPoint y: 293, distance: 169.9
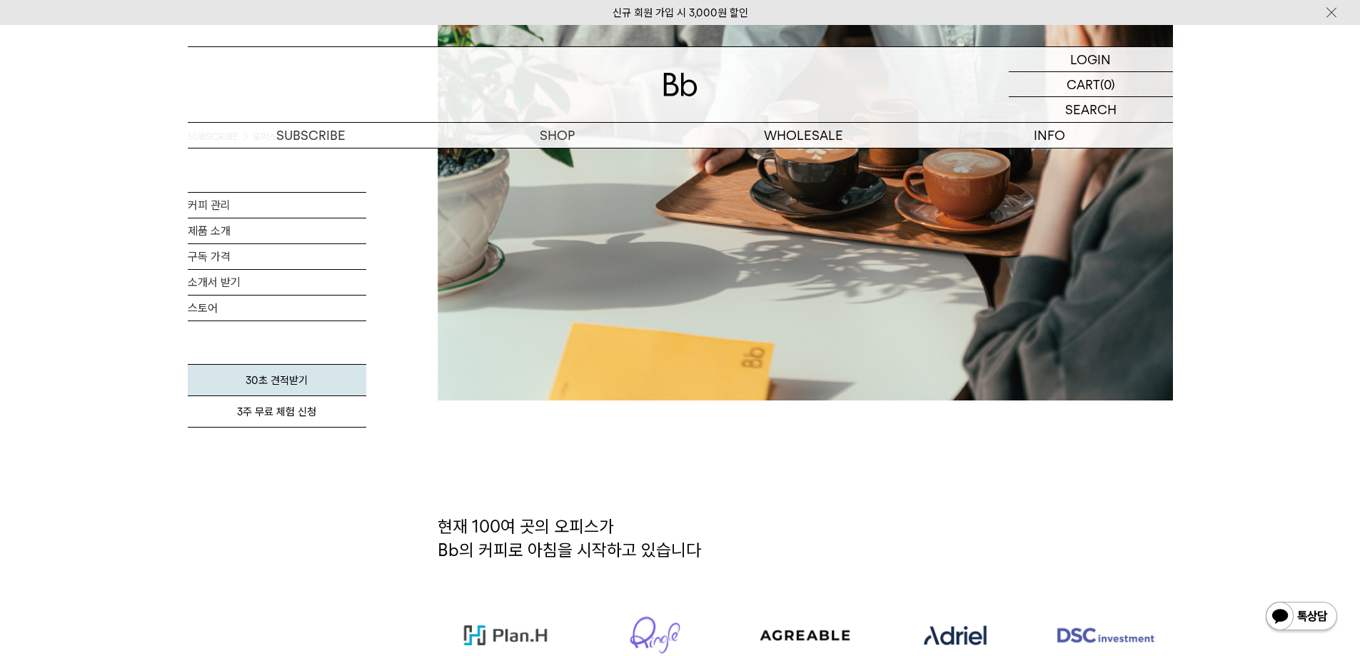
scroll to position [642, 0]
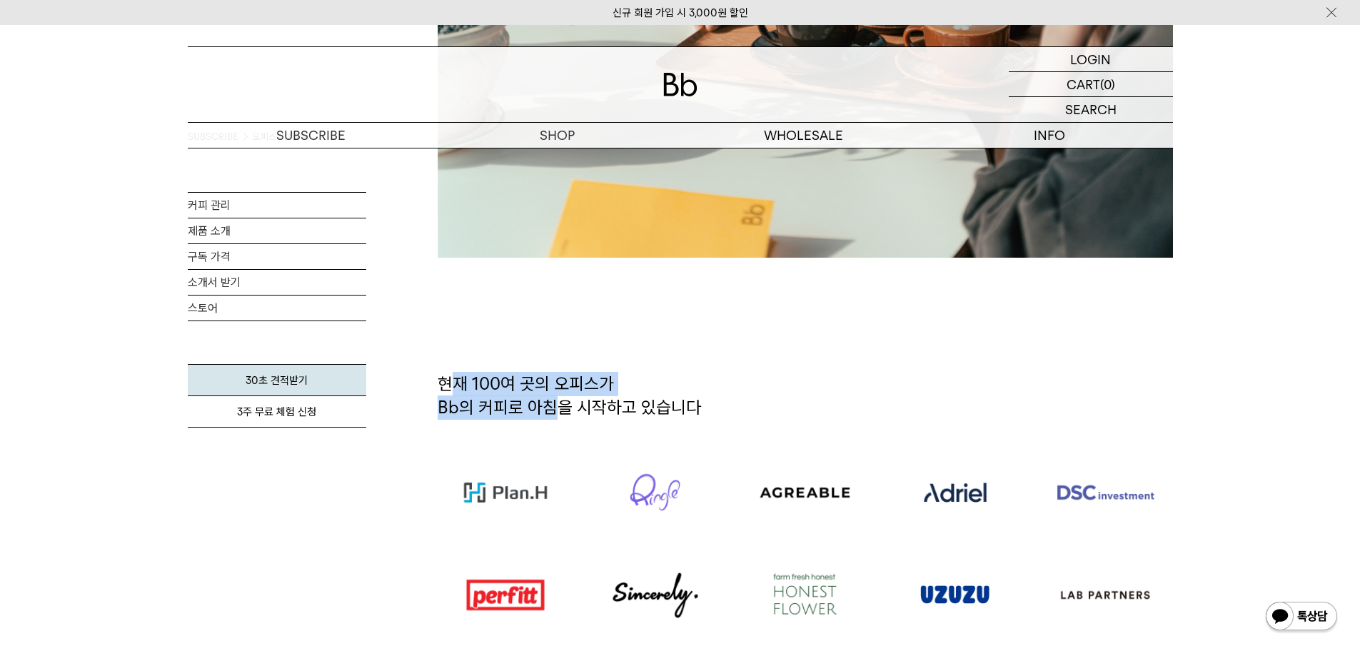
drag, startPoint x: 493, startPoint y: 407, endPoint x: 562, endPoint y: 418, distance: 69.3
click at [562, 418] on h2 "현재 100여 곳의 오피스가 Bb의 커피로 아침을 시작하고 있습니다" at bounding box center [805, 406] width 735 height 69
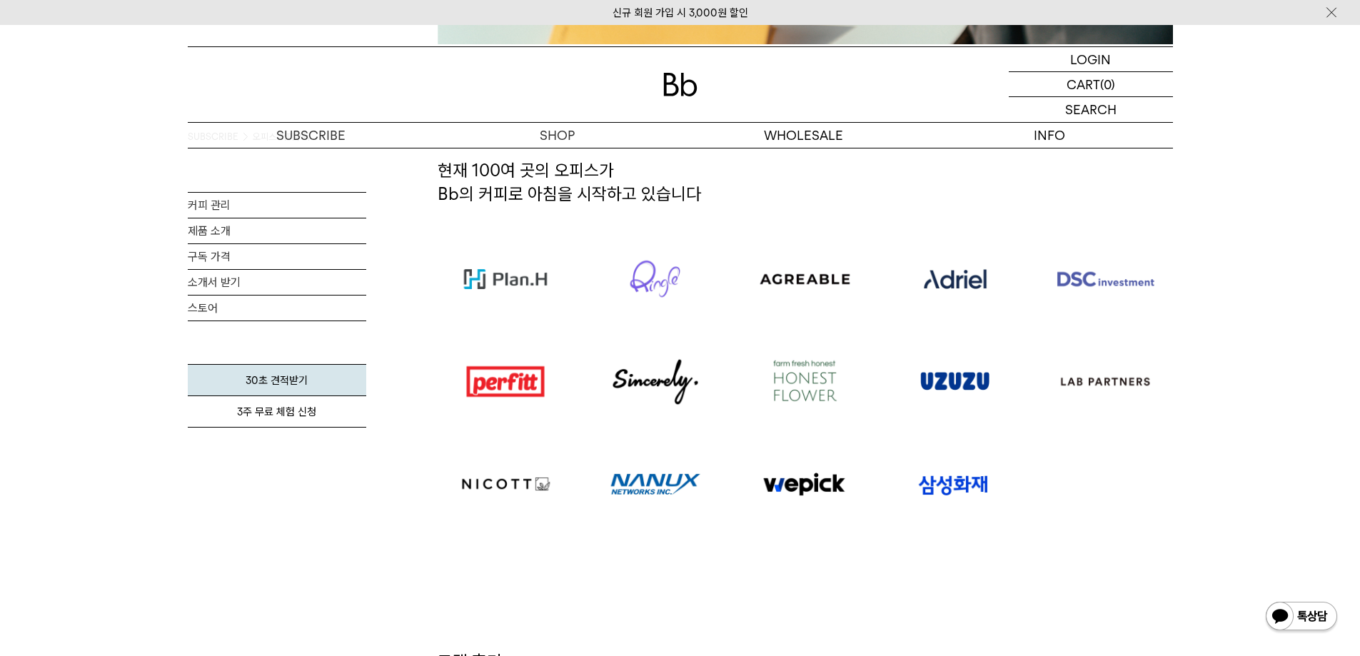
scroll to position [856, 0]
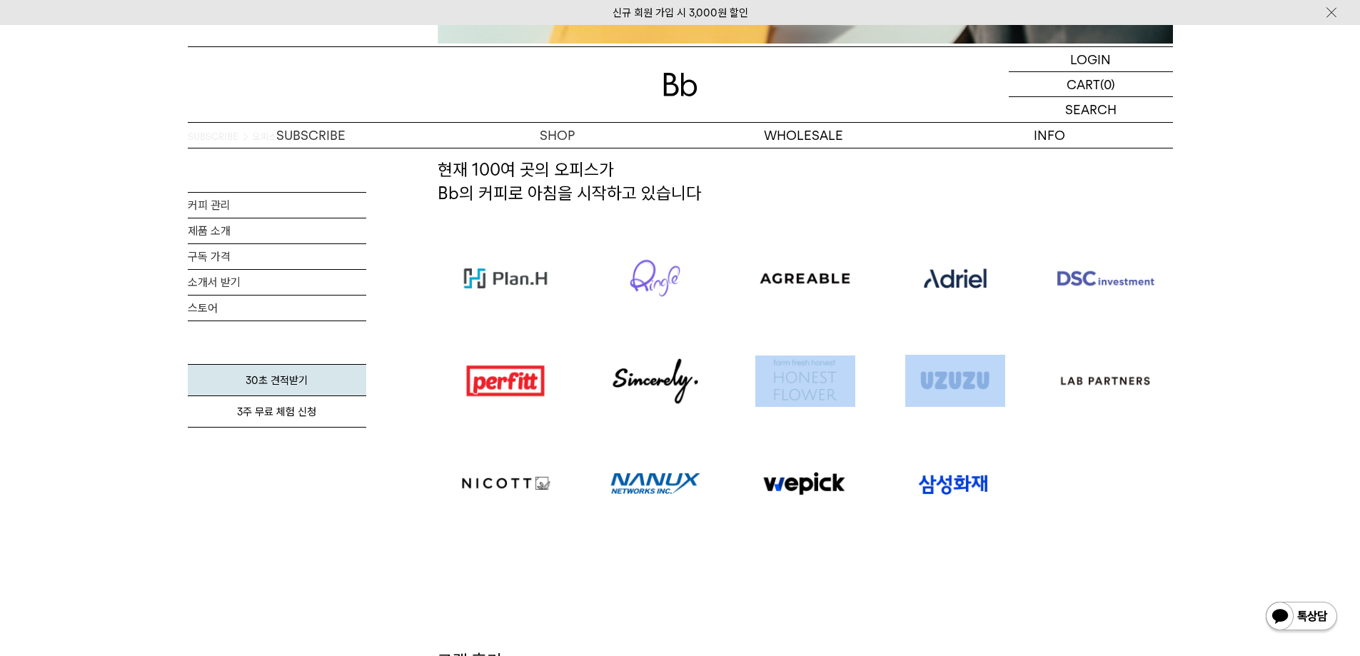
drag, startPoint x: 751, startPoint y: 404, endPoint x: 1093, endPoint y: 494, distance: 354.2
click at [1093, 494] on div at bounding box center [804, 381] width 749 height 308
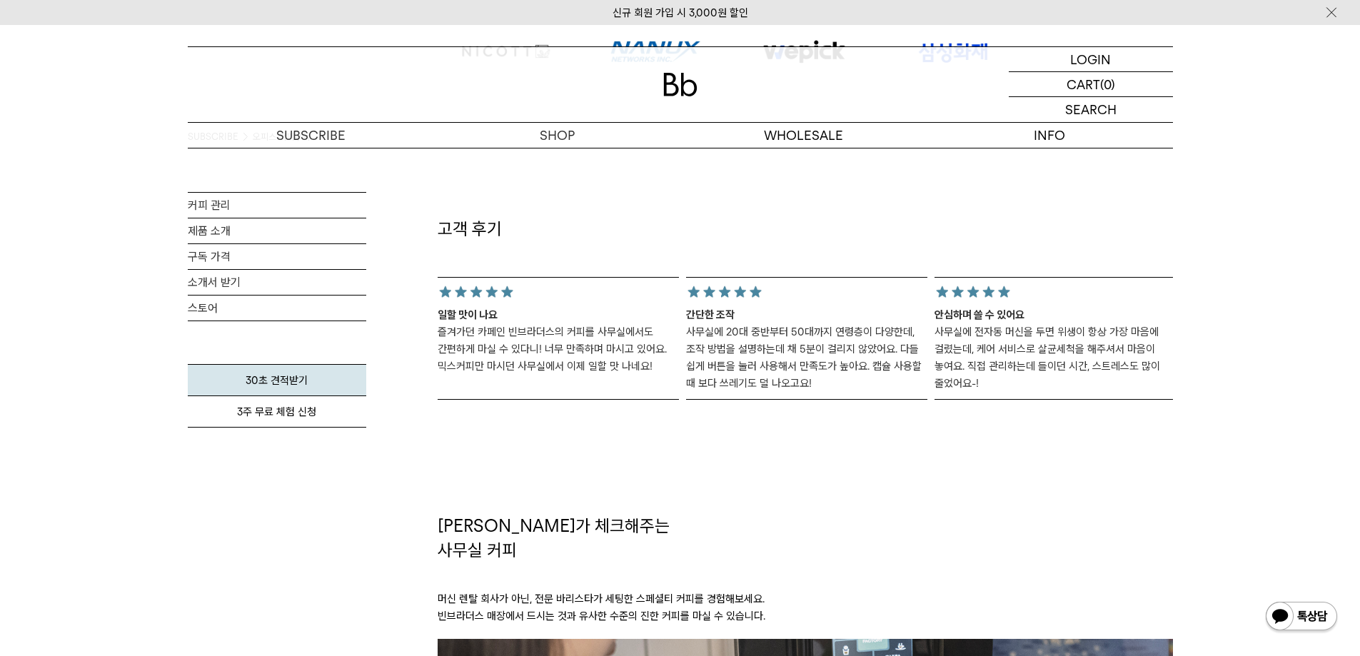
scroll to position [1285, 0]
